Goal: Task Accomplishment & Management: Use online tool/utility

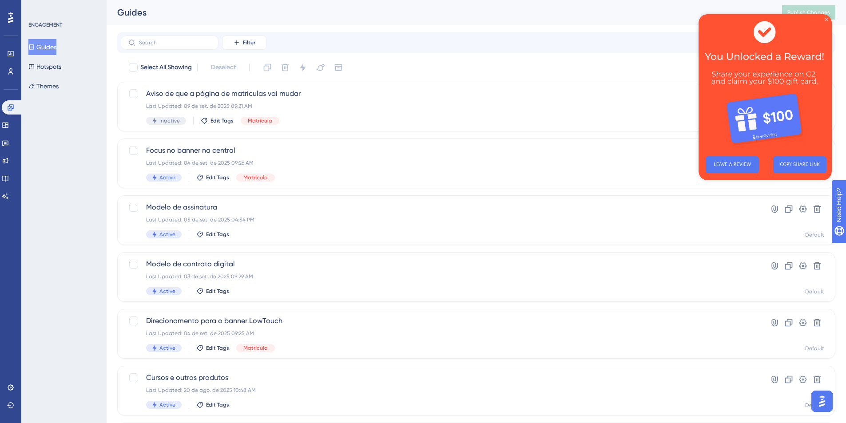
click at [827, 20] on icon "Close Preview" at bounding box center [827, 20] width 4 height 4
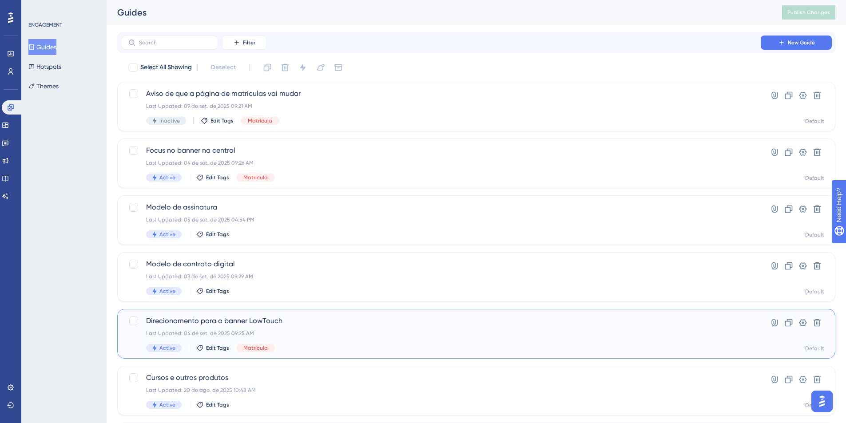
click at [243, 315] on div "Direcionamento para o banner LowTouch Last Updated: 04 de set. de 2025 09:25 AM…" at bounding box center [476, 334] width 718 height 50
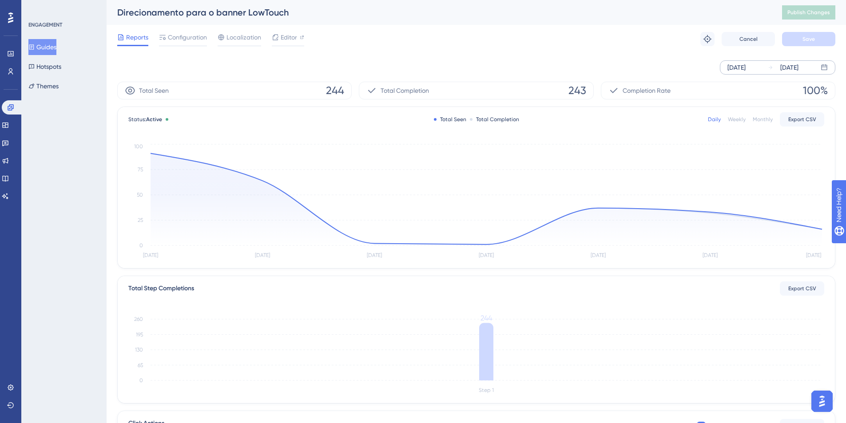
click at [746, 68] on div "[DATE]" at bounding box center [737, 67] width 18 height 11
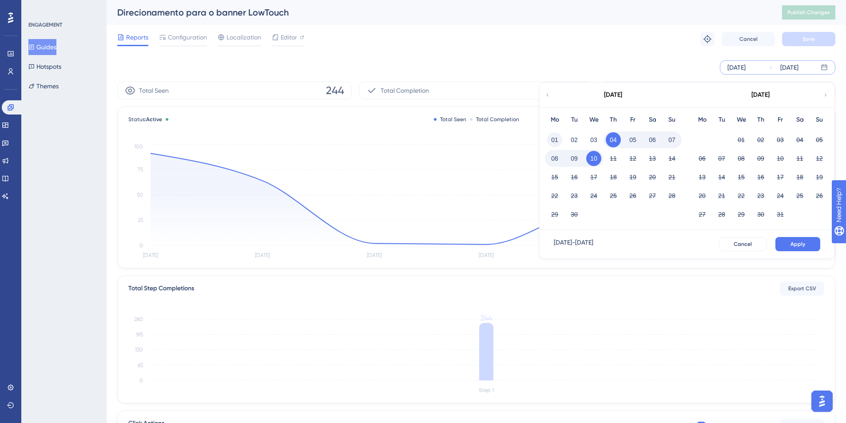
click at [552, 137] on button "01" at bounding box center [554, 139] width 15 height 15
click at [790, 246] on button "Apply" at bounding box center [798, 244] width 45 height 14
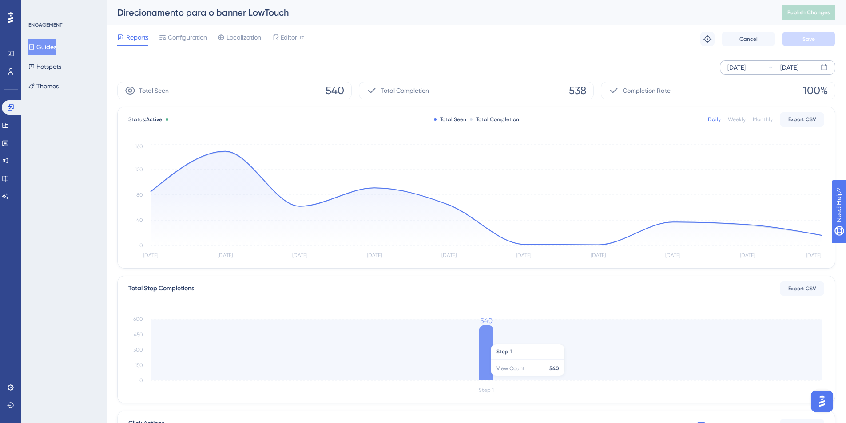
click at [491, 339] on icon at bounding box center [486, 353] width 14 height 55
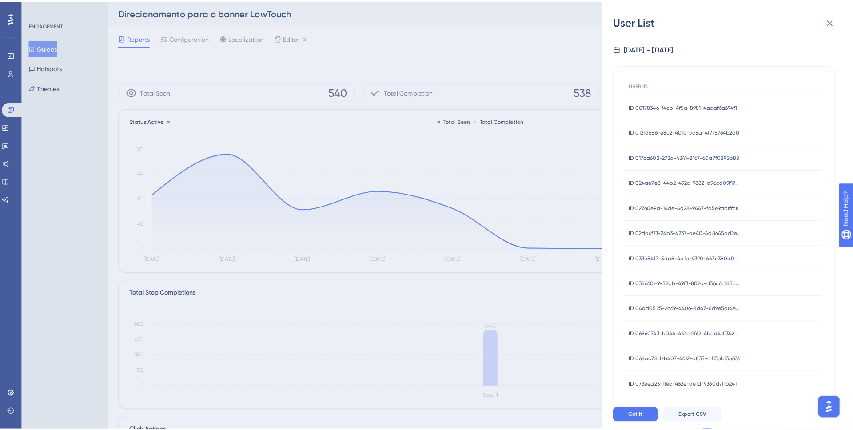
scroll to position [228, 0]
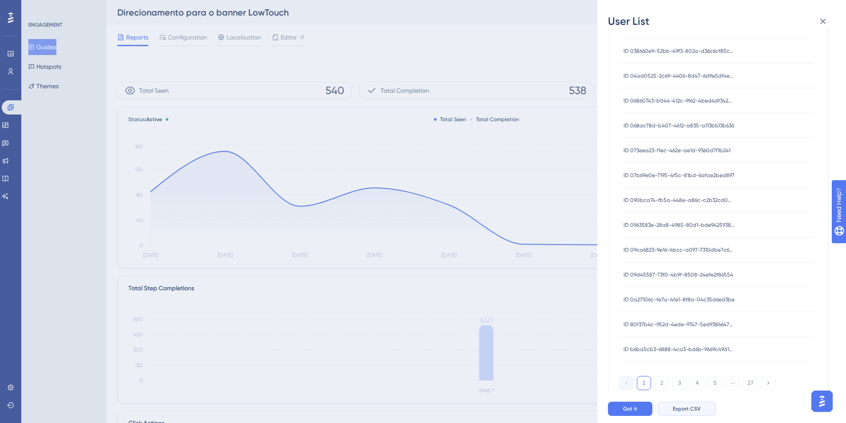
click at [681, 412] on span "Export CSV" at bounding box center [687, 409] width 28 height 7
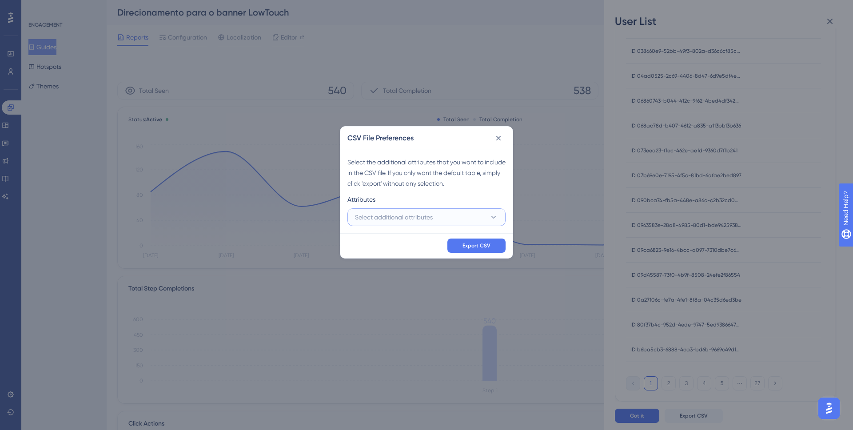
click at [447, 220] on button "Select additional attributes" at bounding box center [426, 217] width 158 height 18
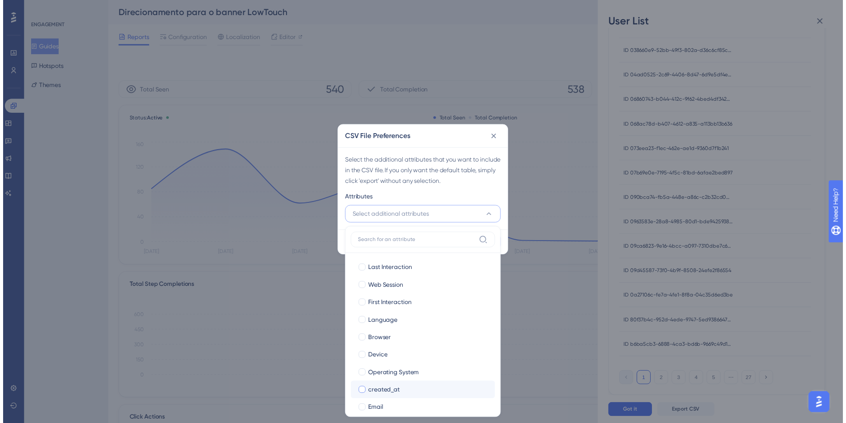
scroll to position [45, 0]
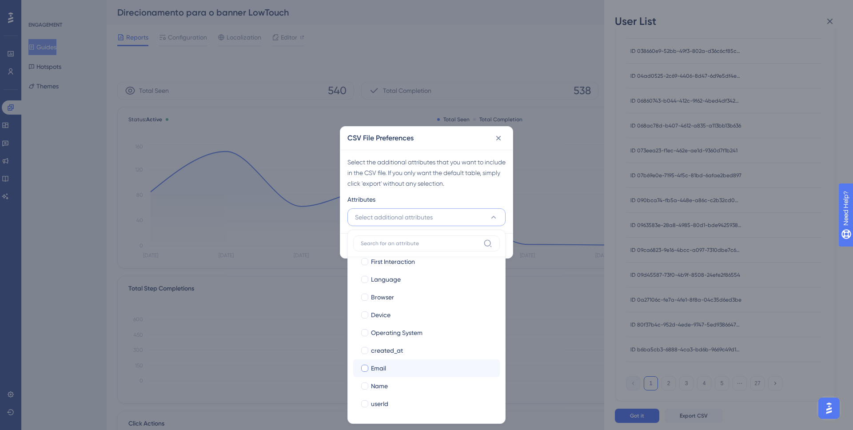
click at [390, 363] on div "Email" at bounding box center [432, 368] width 122 height 11
checkbox input "true"
click at [395, 389] on div "Name" at bounding box center [432, 386] width 122 height 11
checkbox input "true"
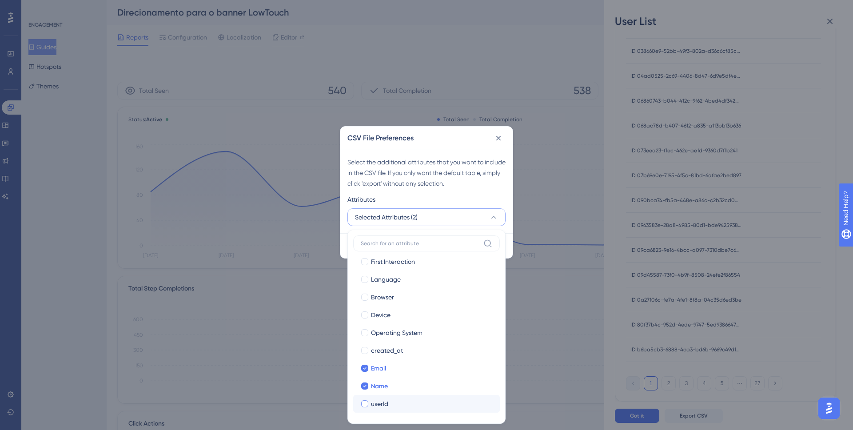
click at [391, 407] on div "userId" at bounding box center [432, 404] width 122 height 11
checkbox input "true"
click at [450, 189] on div "Select the additional attributes that you want to include in the CSV file. If y…" at bounding box center [426, 192] width 172 height 84
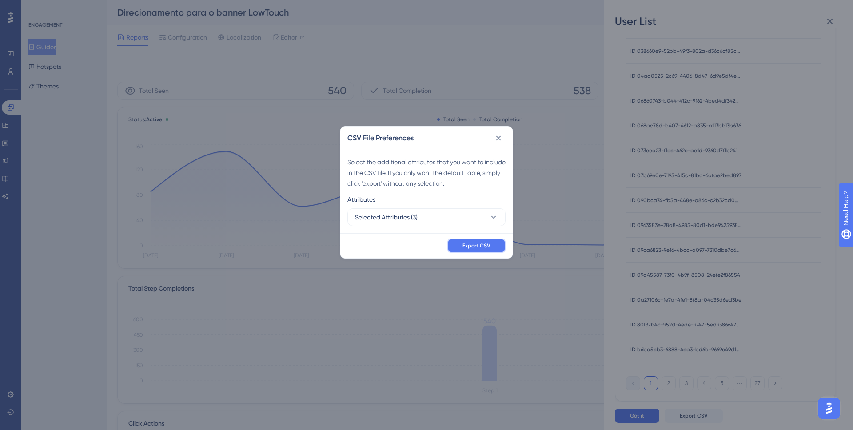
click at [490, 247] on span "Export CSV" at bounding box center [477, 245] width 28 height 7
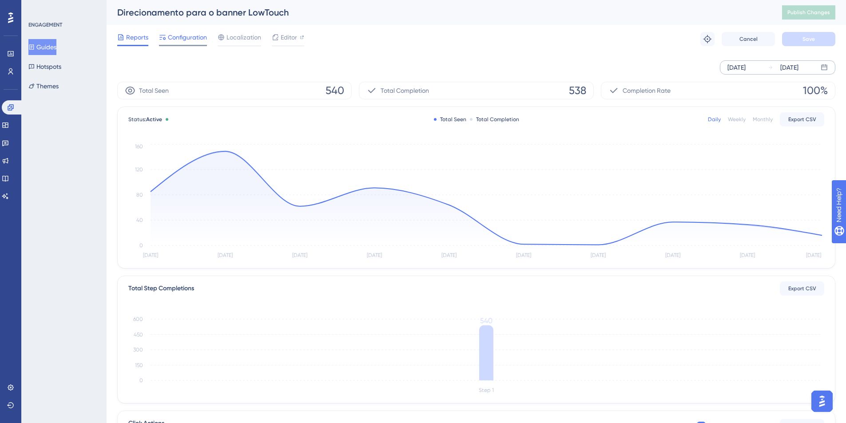
click at [188, 40] on span "Configuration" at bounding box center [187, 37] width 39 height 11
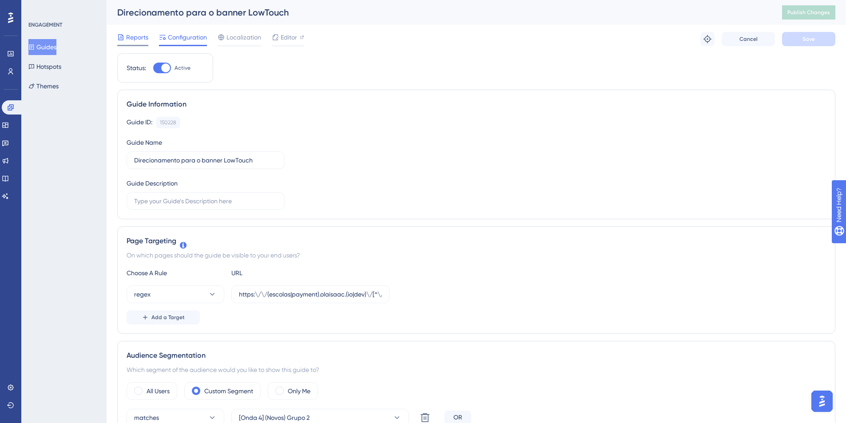
click at [136, 32] on span "Reports" at bounding box center [137, 37] width 22 height 11
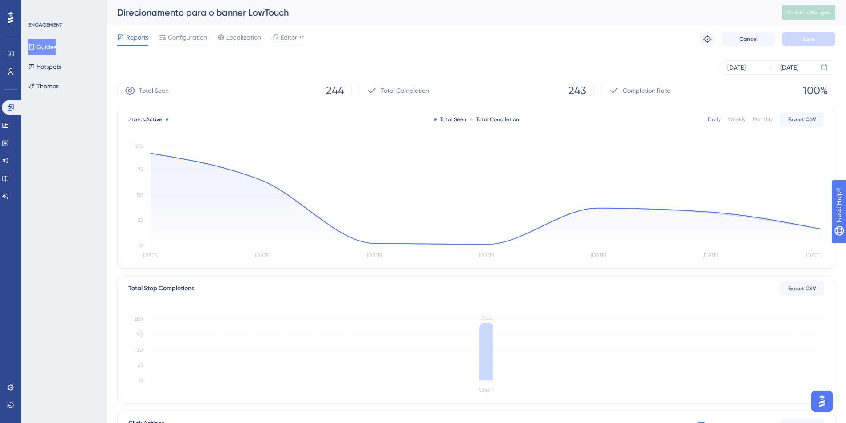
click at [42, 48] on button "Guides" at bounding box center [42, 47] width 28 height 16
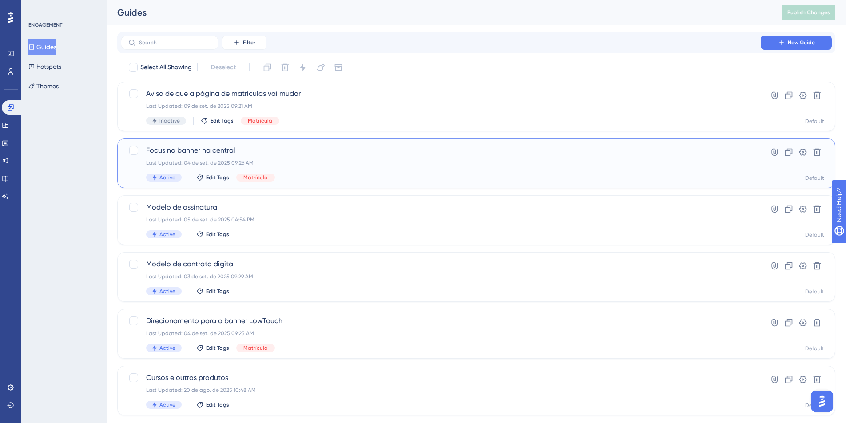
click at [218, 149] on span "Focus no banner na central" at bounding box center [441, 150] width 590 height 11
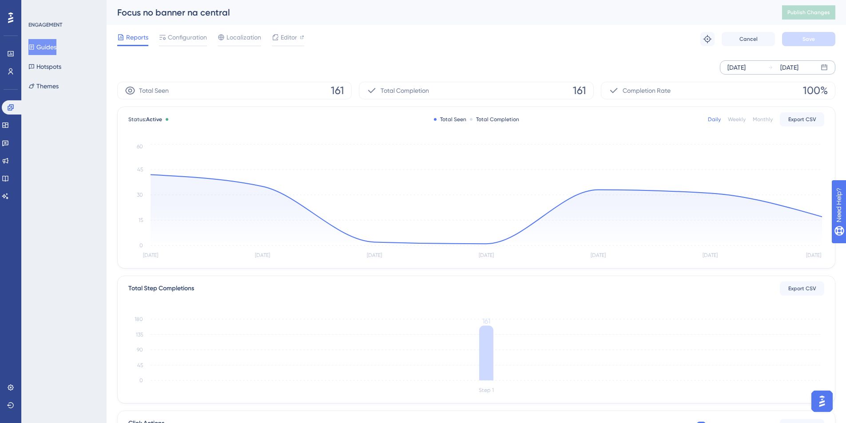
click at [733, 69] on div "[DATE]" at bounding box center [737, 67] width 18 height 11
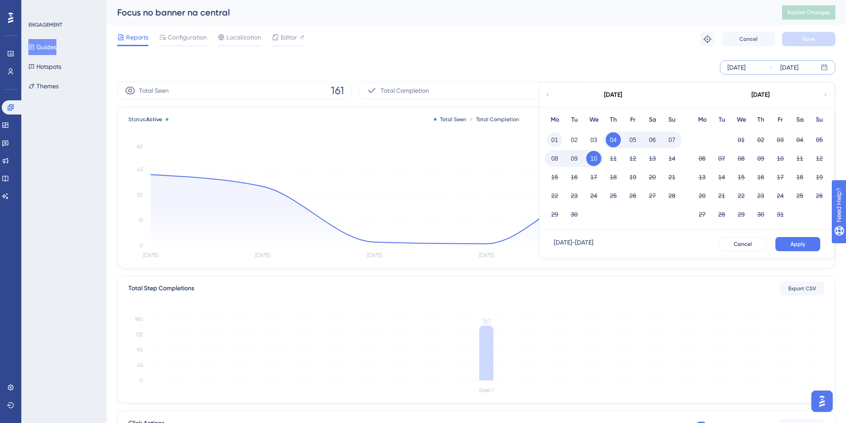
click at [557, 138] on button "01" at bounding box center [554, 139] width 15 height 15
click at [781, 242] on button "Apply" at bounding box center [798, 244] width 45 height 14
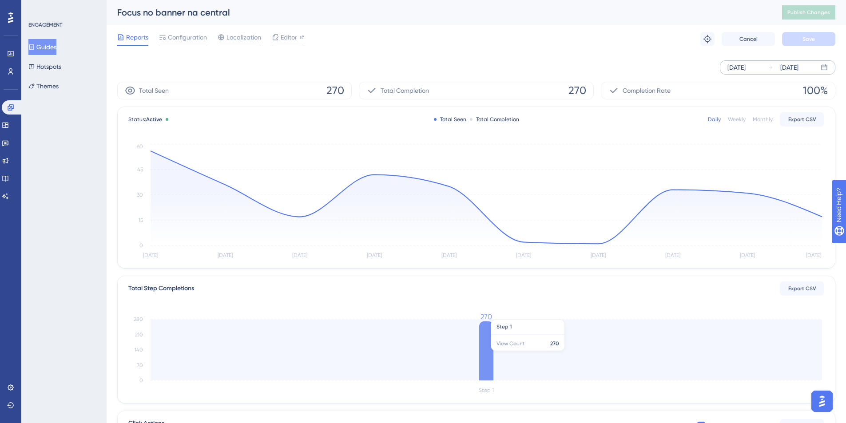
click at [488, 351] on icon at bounding box center [486, 351] width 14 height 59
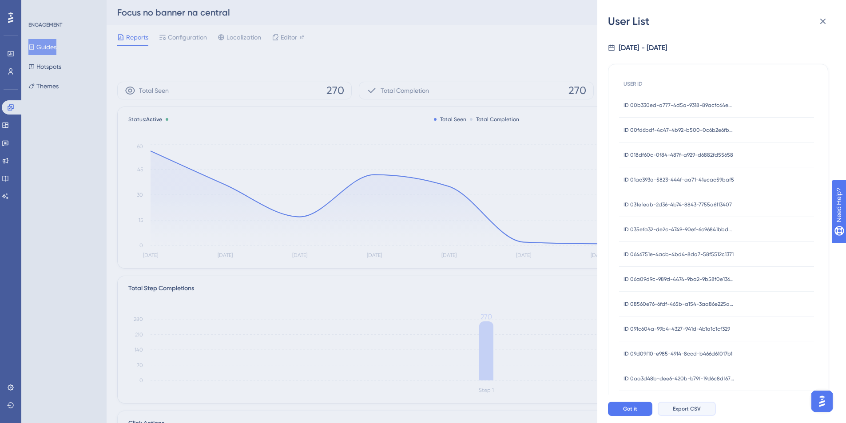
click at [692, 413] on span "Export CSV" at bounding box center [687, 409] width 28 height 7
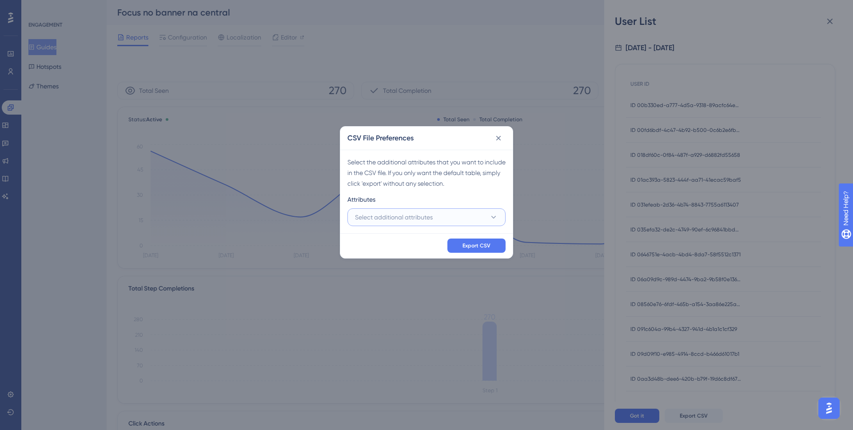
click at [458, 217] on button "Select additional attributes" at bounding box center [426, 217] width 158 height 18
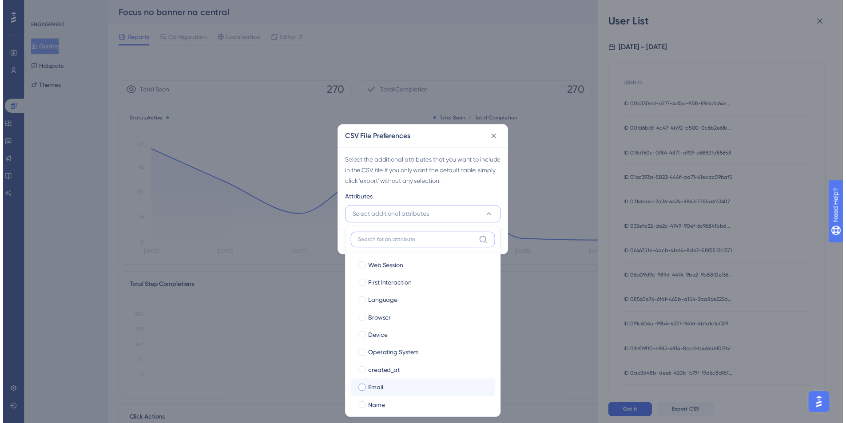
scroll to position [45, 0]
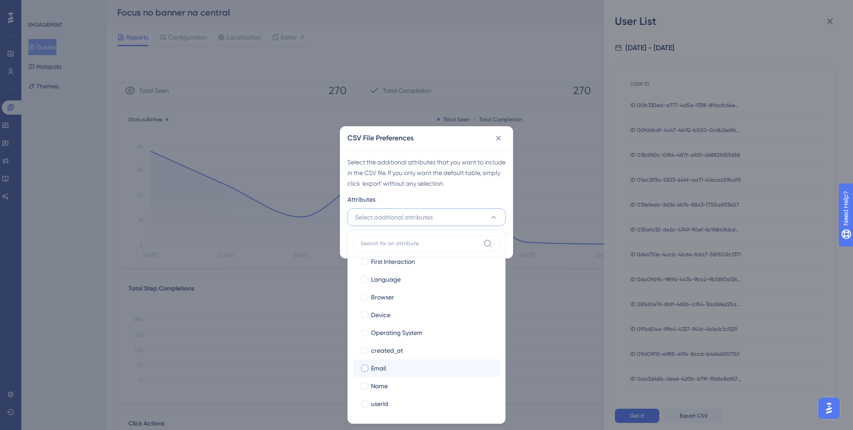
click at [417, 369] on div "Email" at bounding box center [432, 368] width 122 height 11
checkbox input "true"
click at [408, 389] on div "Name" at bounding box center [432, 386] width 122 height 11
checkbox input "true"
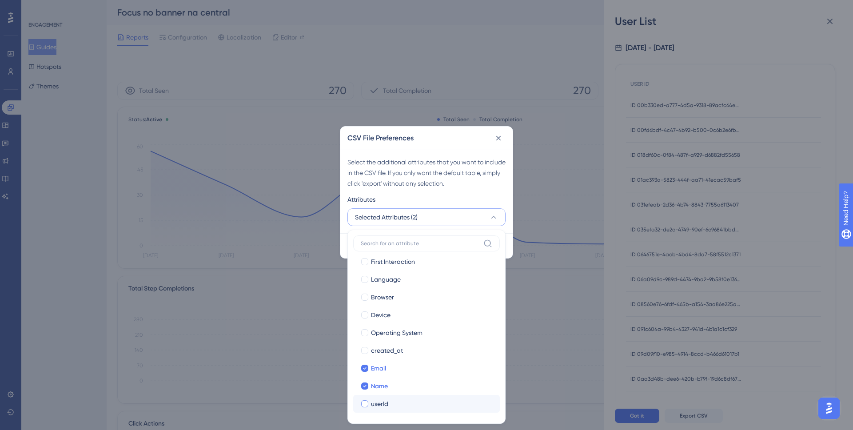
click at [406, 404] on div "userId" at bounding box center [432, 404] width 122 height 11
checkbox input "true"
click at [449, 197] on div "Attributes" at bounding box center [426, 201] width 158 height 14
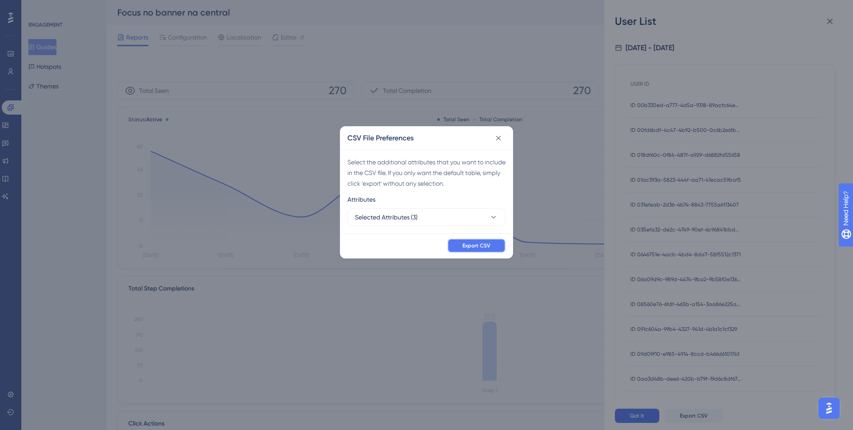
click at [486, 245] on span "Export CSV" at bounding box center [477, 245] width 28 height 7
